Goal: Information Seeking & Learning: Learn about a topic

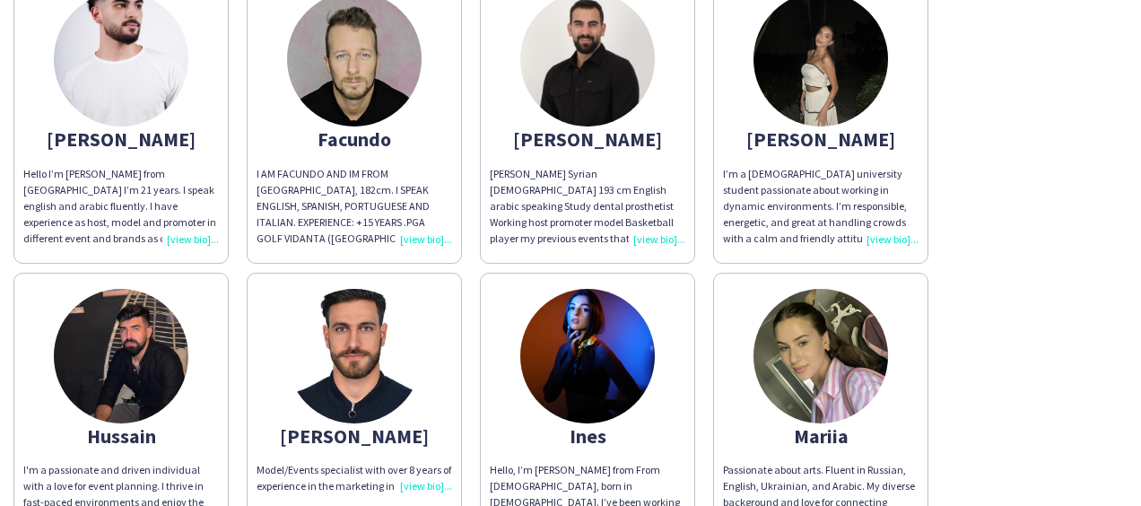
scroll to position [812, 0]
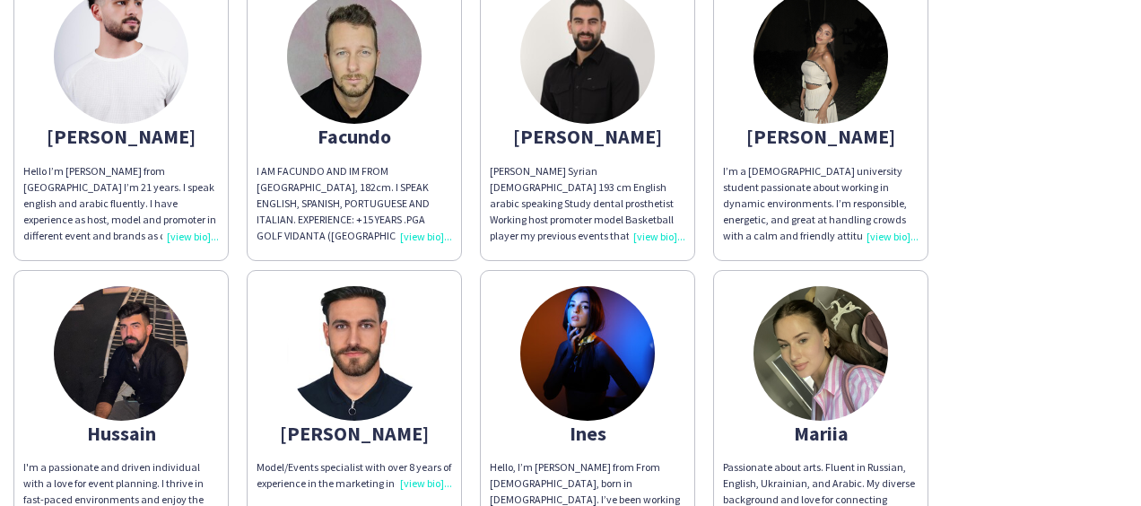
click at [191, 239] on div "Hello I’m [PERSON_NAME] from [GEOGRAPHIC_DATA] I’m 21 years. I speak english an…" at bounding box center [121, 204] width 196 height 82
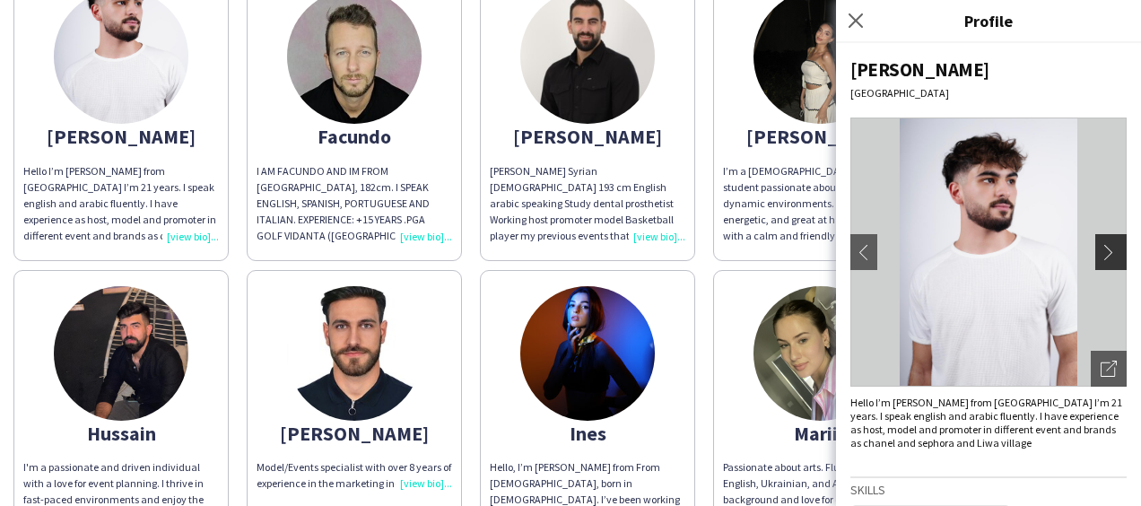
click at [1100, 249] on app-icon "chevron-right" at bounding box center [1112, 252] width 25 height 16
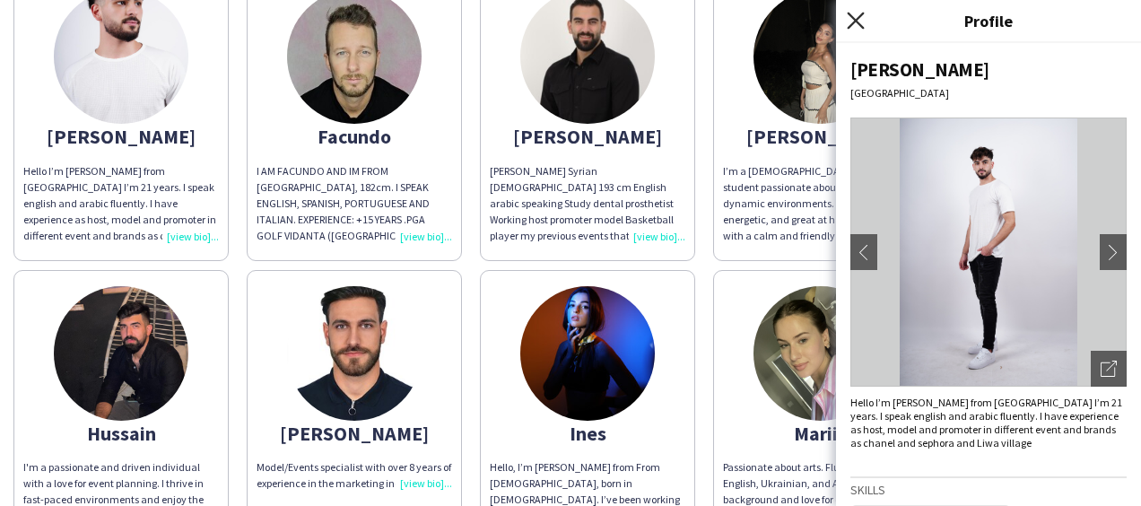
click at [856, 22] on icon at bounding box center [855, 20] width 17 height 17
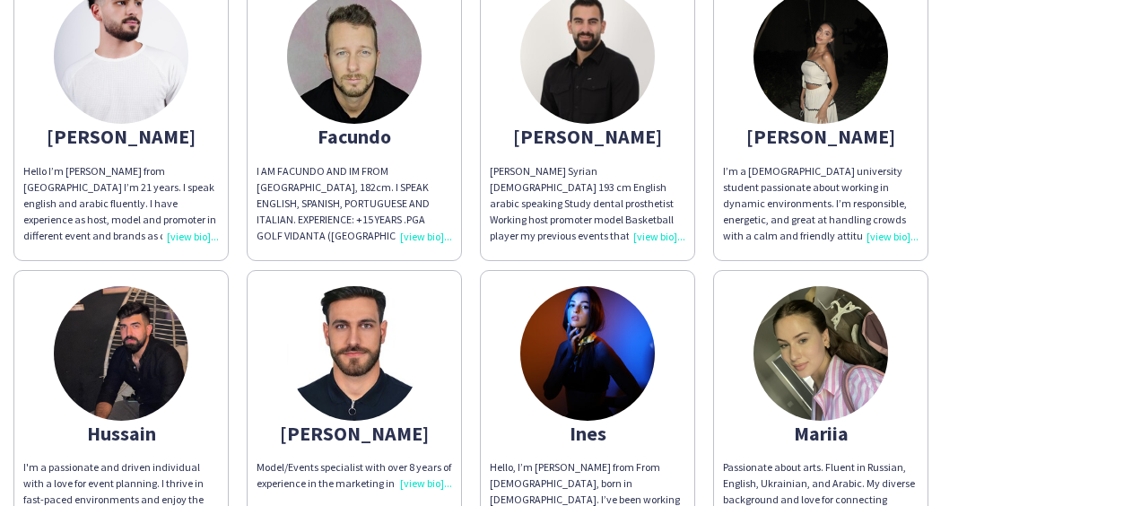
click at [416, 239] on div "I AM FACUNDO AND IM FROM ARGENTINA, 182cm. I SPEAK ENGLISH, SPANISH, PORTUGUESE…" at bounding box center [354, 204] width 196 height 82
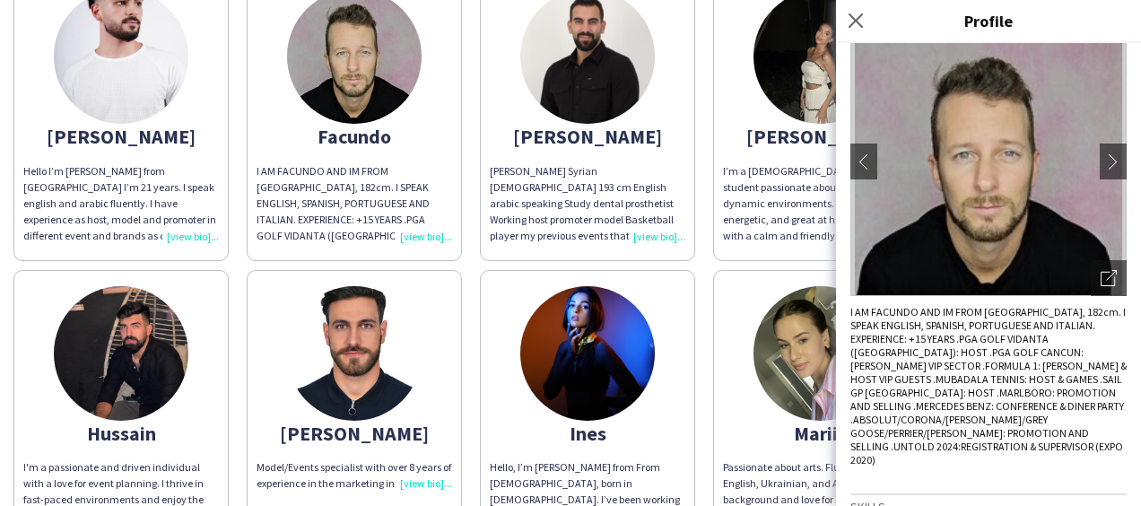
scroll to position [91, 0]
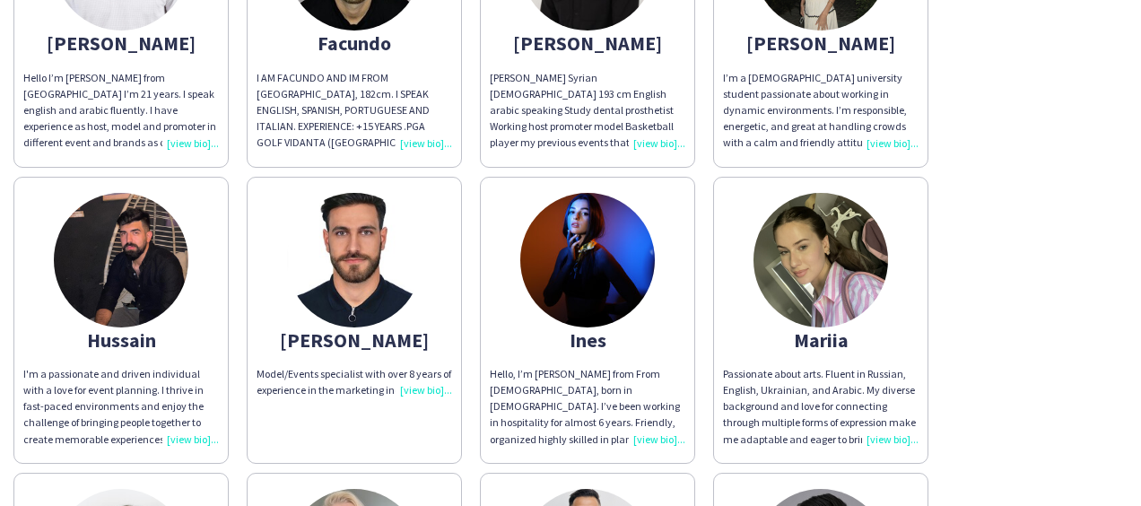
scroll to position [929, 0]
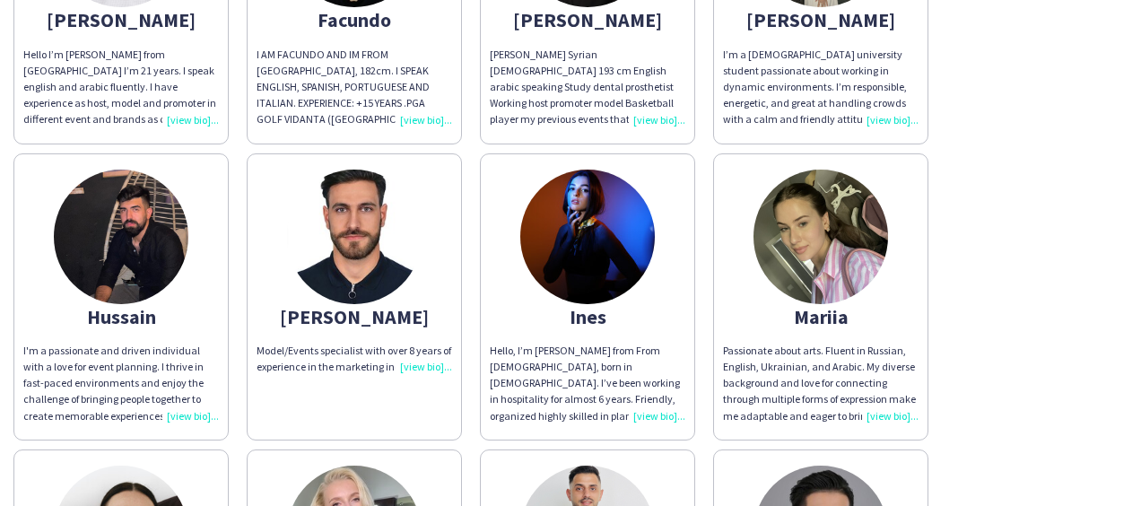
click at [179, 410] on div "I'm a passionate and driven individual with a love for event planning. I thrive…" at bounding box center [121, 384] width 196 height 82
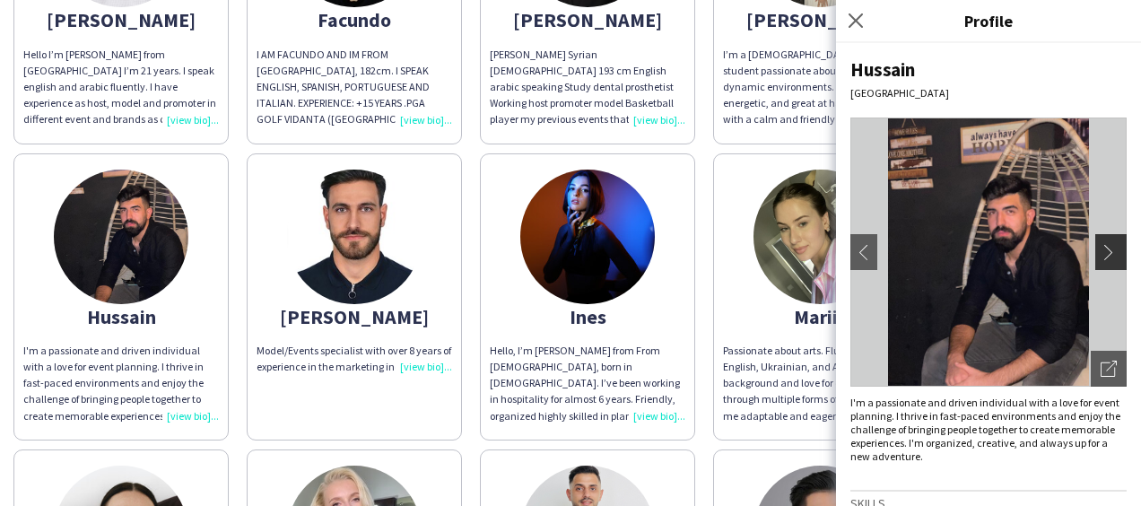
click at [1100, 248] on app-icon "chevron-right" at bounding box center [1112, 252] width 25 height 16
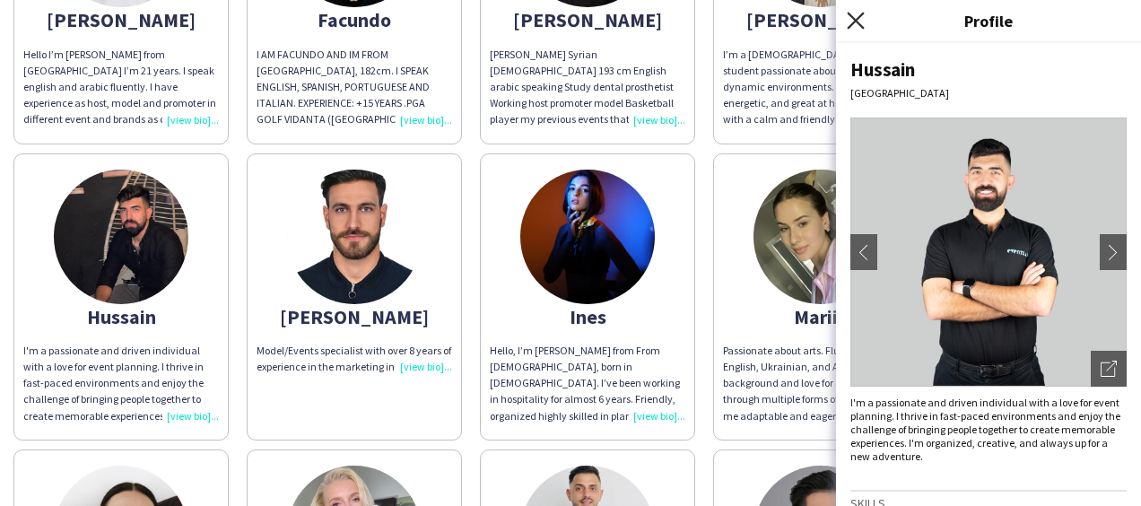
click at [859, 20] on icon "Close pop-in" at bounding box center [855, 20] width 17 height 17
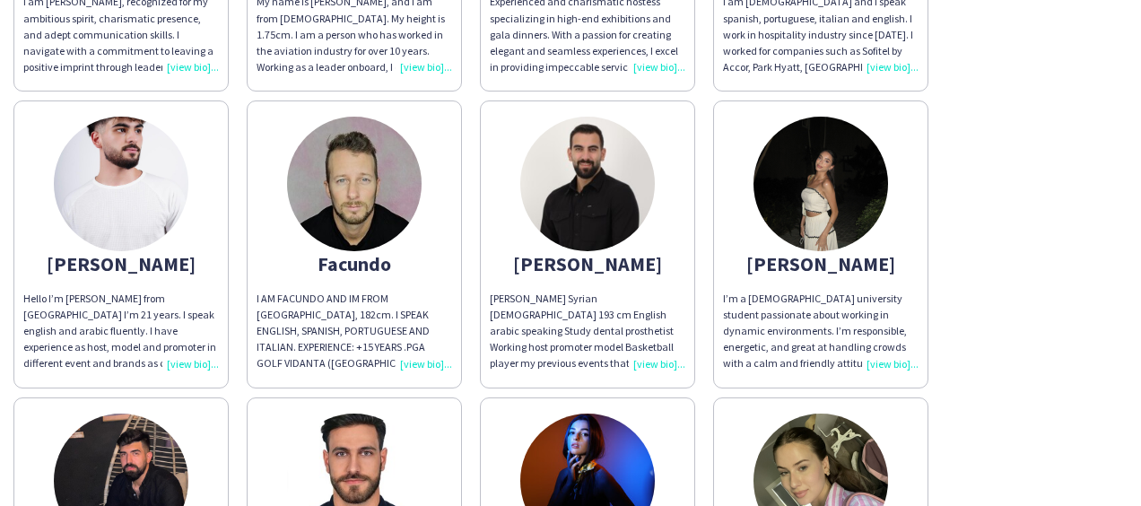
scroll to position [684, 0]
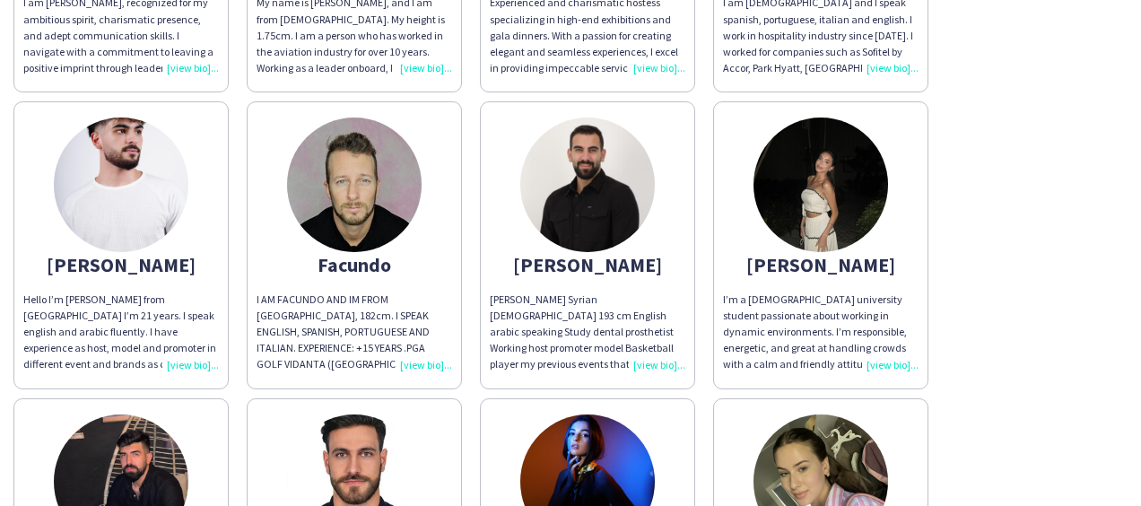
click at [421, 357] on div "I AM FACUNDO AND IM FROM ARGENTINA, 182cm. I SPEAK ENGLISH, SPANISH, PORTUGUESE…" at bounding box center [354, 332] width 196 height 82
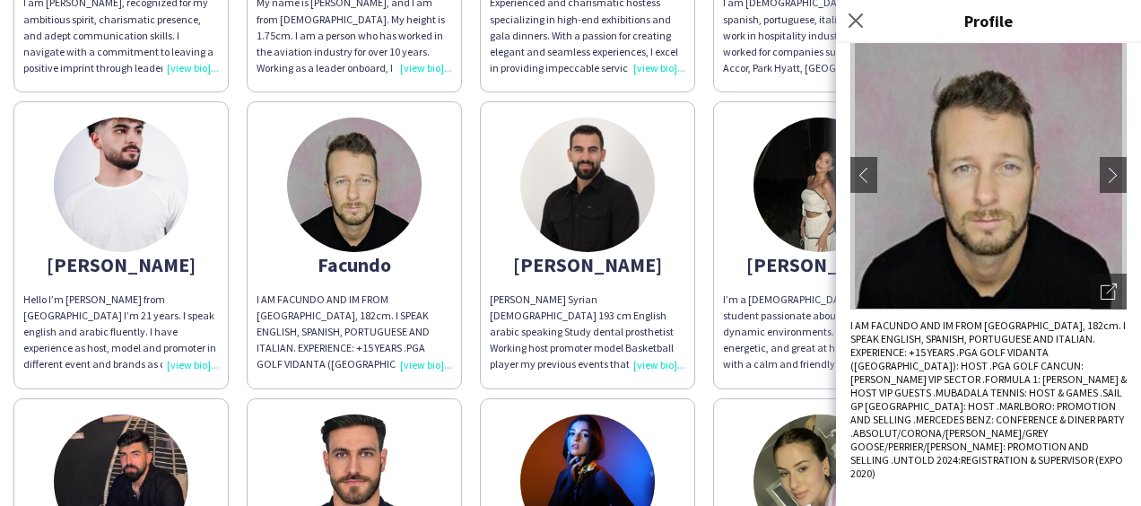
scroll to position [79, 0]
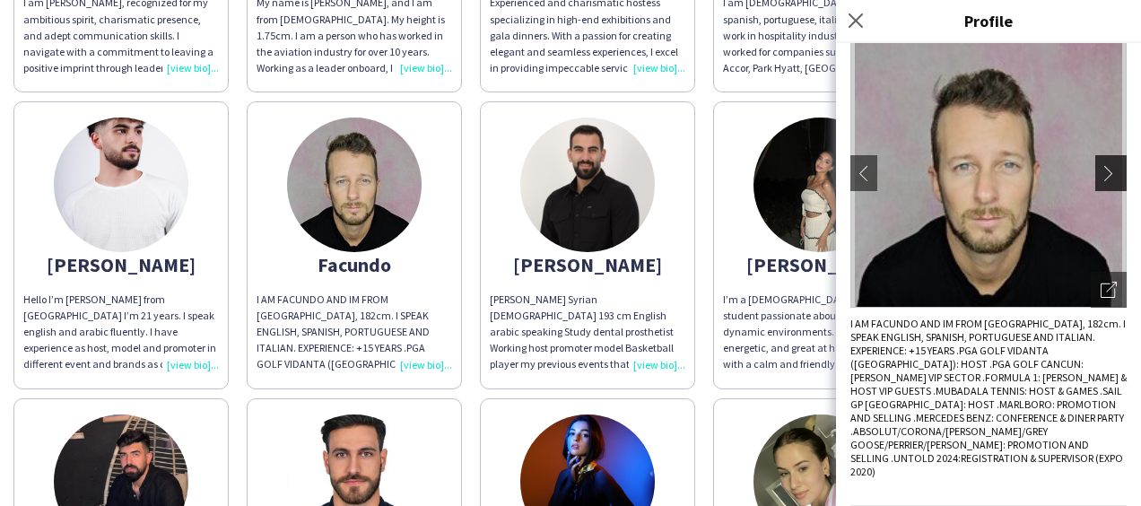
click at [1096, 183] on button "chevron-right" at bounding box center [1113, 173] width 36 height 36
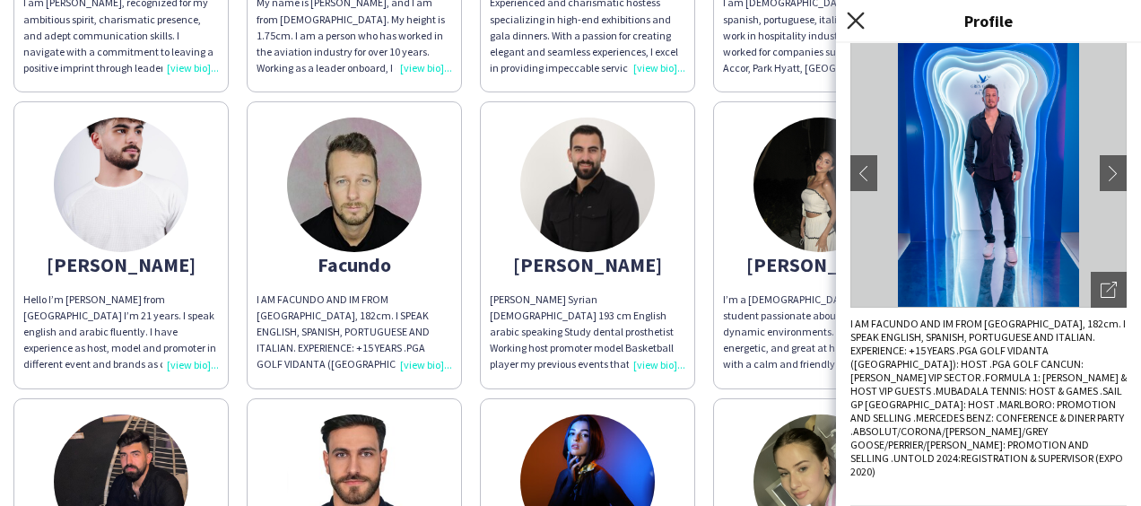
click at [856, 16] on icon "Close pop-in" at bounding box center [855, 20] width 17 height 17
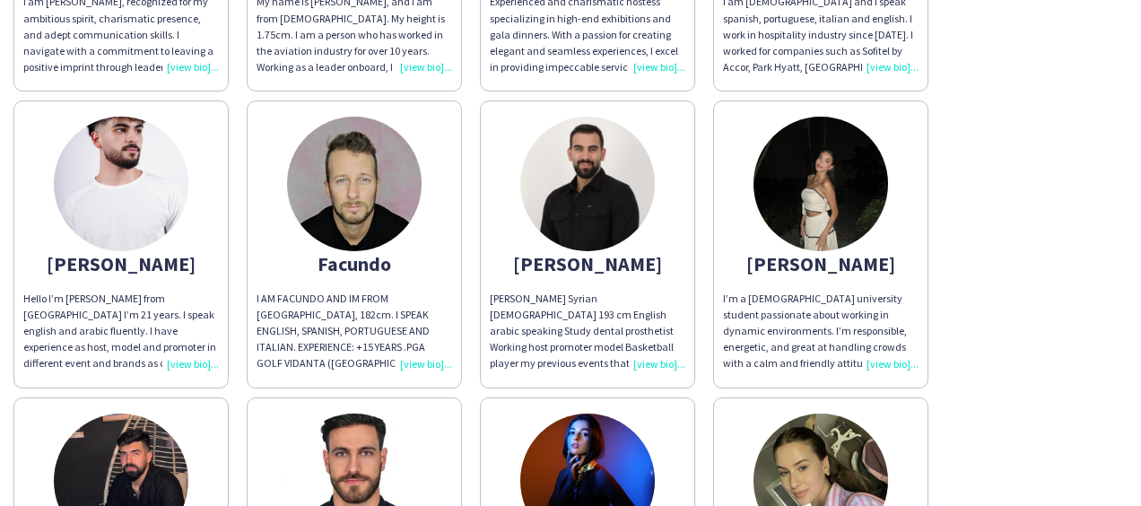
scroll to position [692, 0]
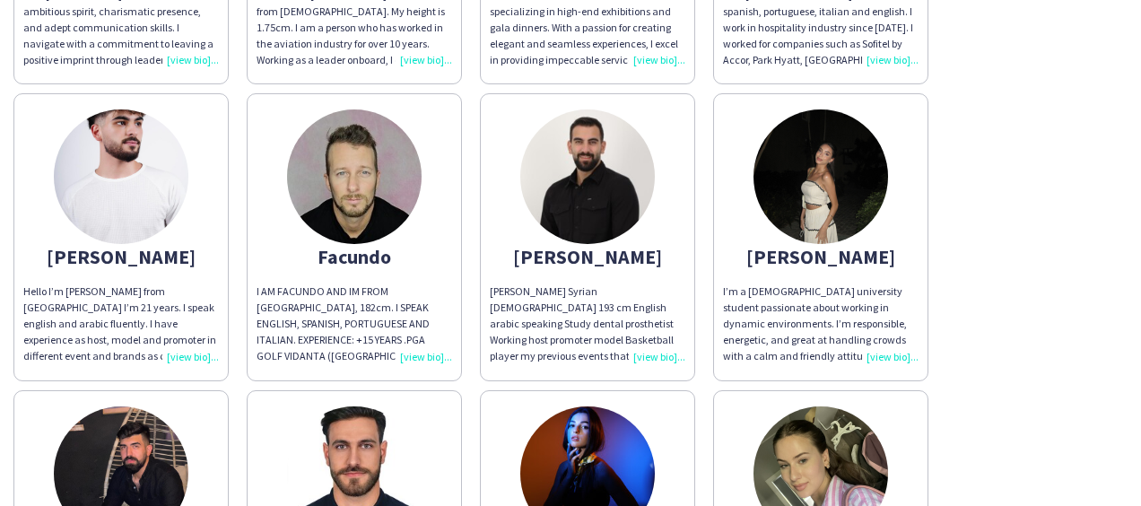
click at [894, 351] on div "I’m a 21-year-old university student passionate about working in dynamic enviro…" at bounding box center [821, 324] width 196 height 82
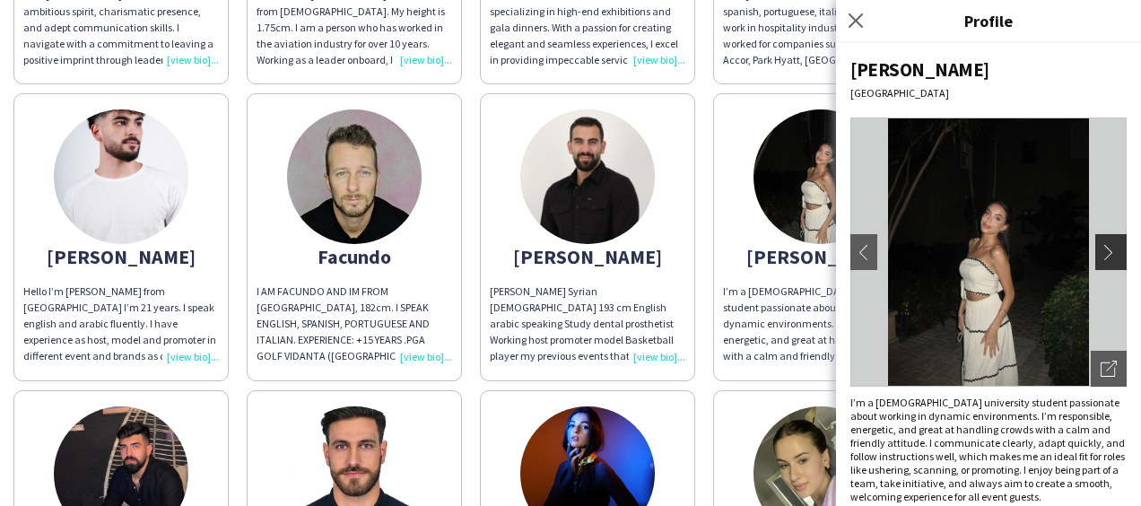
click at [1100, 246] on app-icon "chevron-right" at bounding box center [1112, 252] width 25 height 16
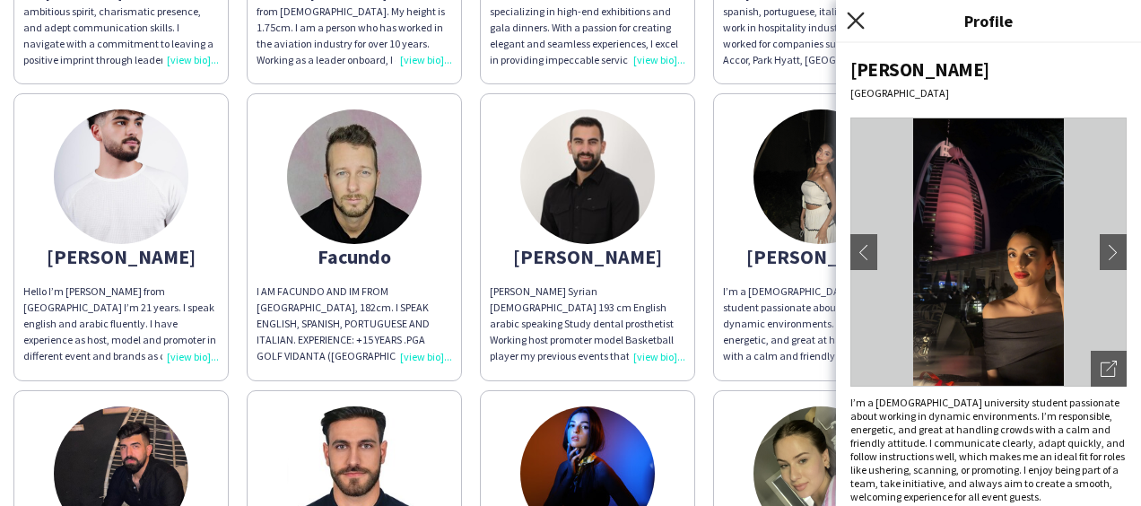
click at [855, 22] on icon at bounding box center [855, 20] width 17 height 17
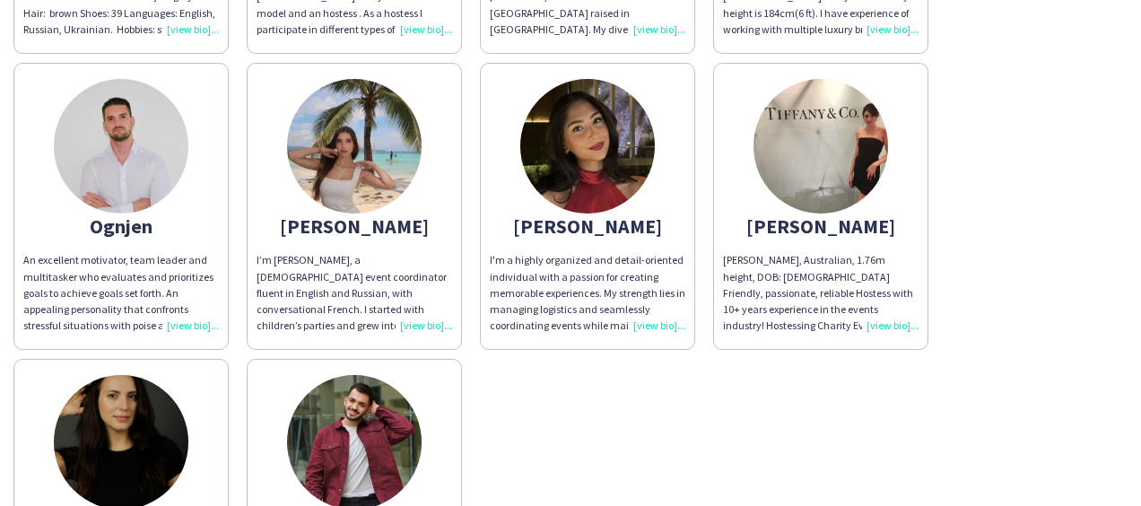
scroll to position [1612, 0]
click at [891, 319] on div "Siobhan, Australian, 1.76m height, DOB: 16-12-1991 Friendly, passionate, reliab…" at bounding box center [821, 292] width 196 height 82
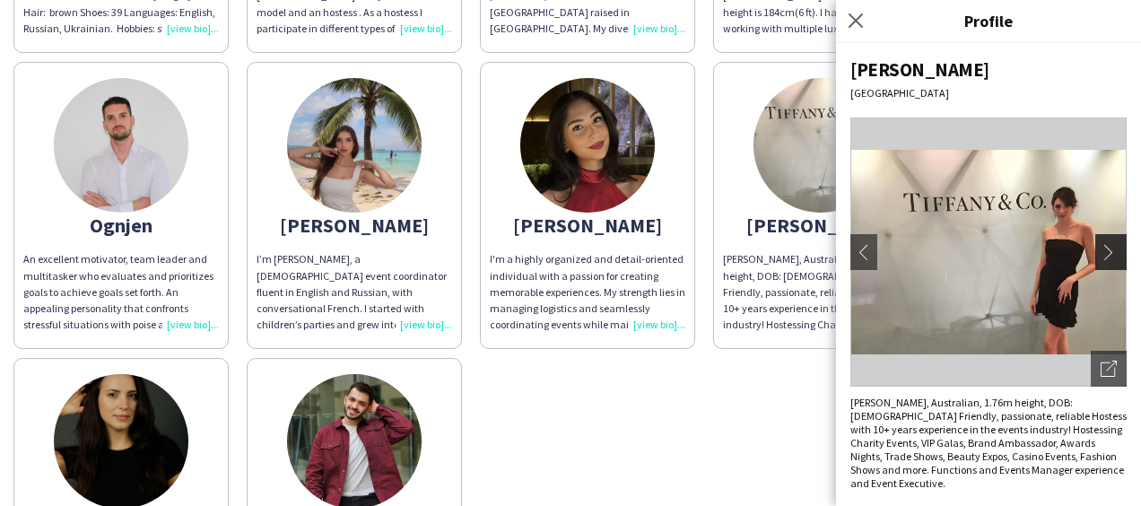
click at [1100, 254] on app-icon "chevron-right" at bounding box center [1112, 252] width 25 height 16
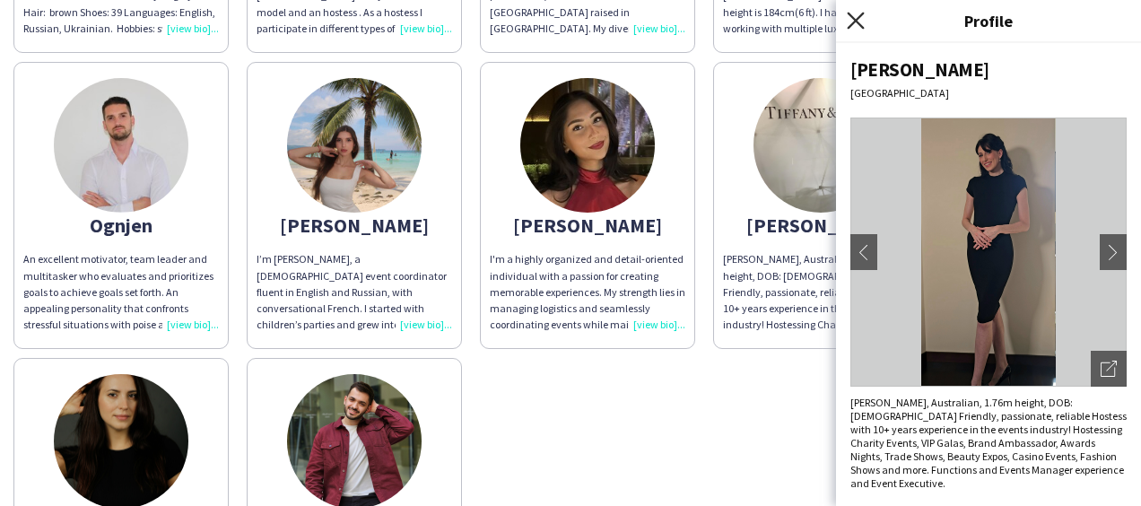
click at [852, 23] on icon at bounding box center [855, 20] width 17 height 17
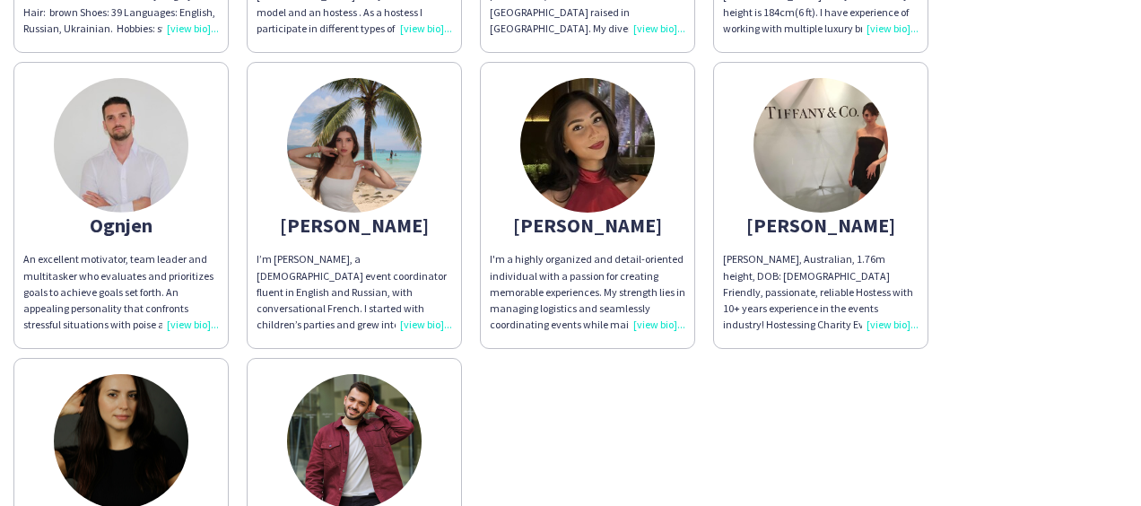
click at [426, 317] on div "I’m Polina, a Russian event coordinator fluent in English and Russian, with con…" at bounding box center [354, 292] width 196 height 82
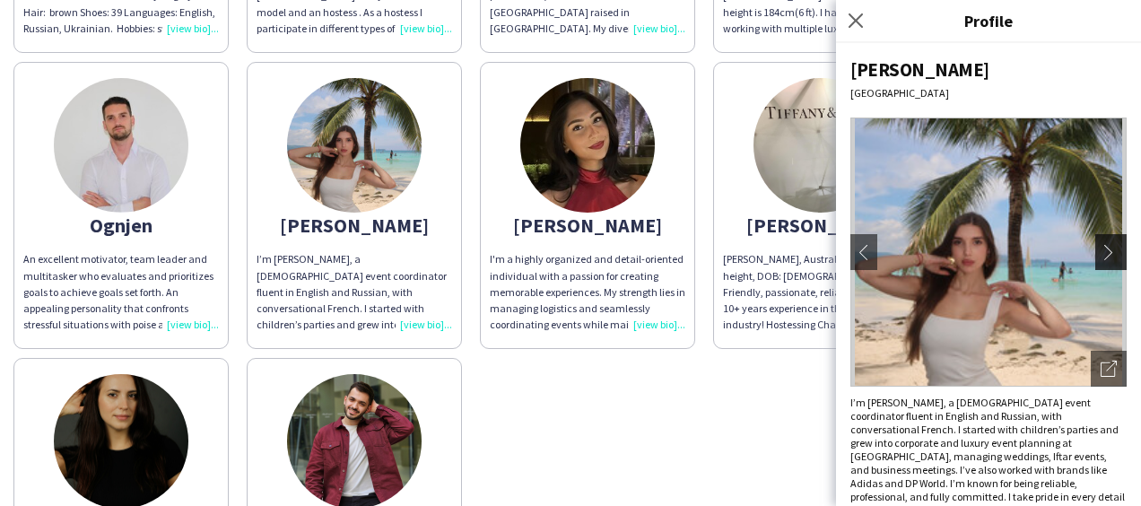
click at [1100, 256] on app-icon "chevron-right" at bounding box center [1112, 252] width 25 height 16
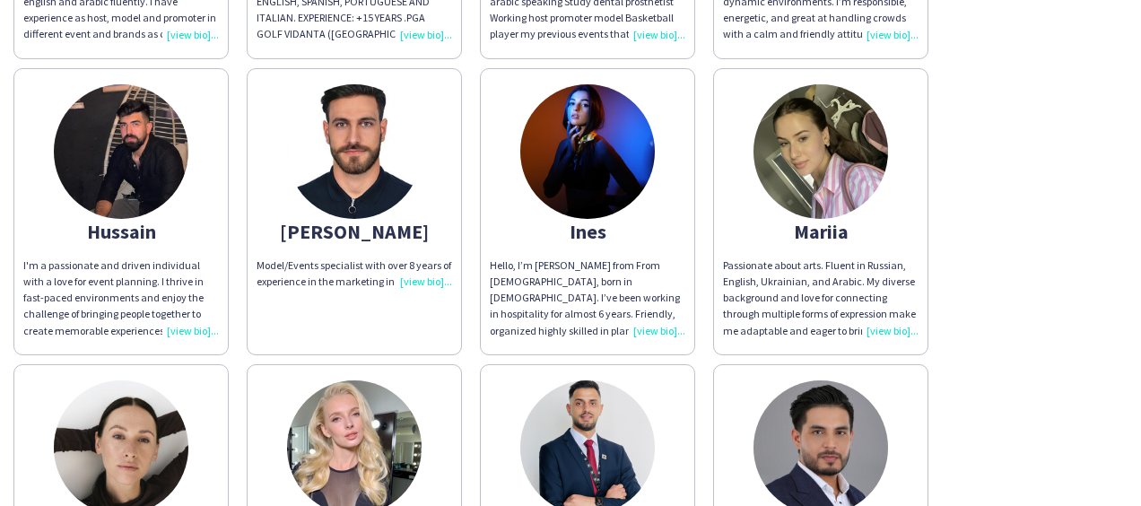
scroll to position [1015, 0]
